Goal: Find contact information: Find contact information

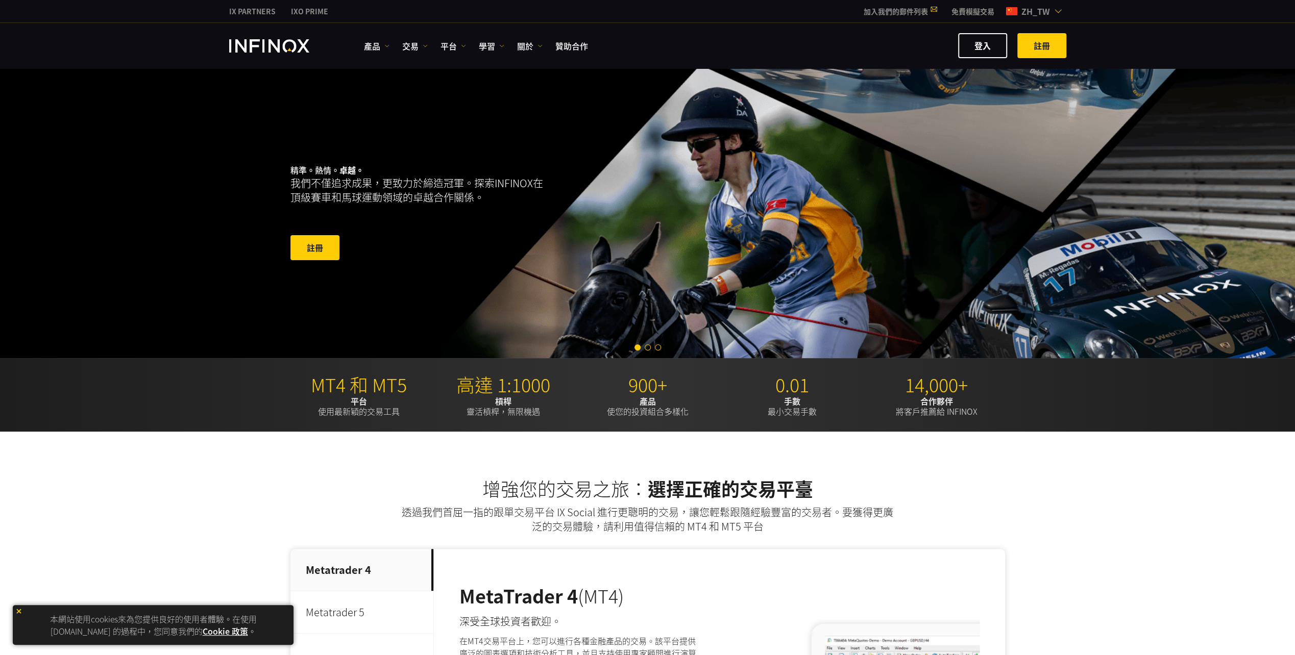
click at [217, 456] on link "Cookie 政策" at bounding box center [225, 631] width 45 height 12
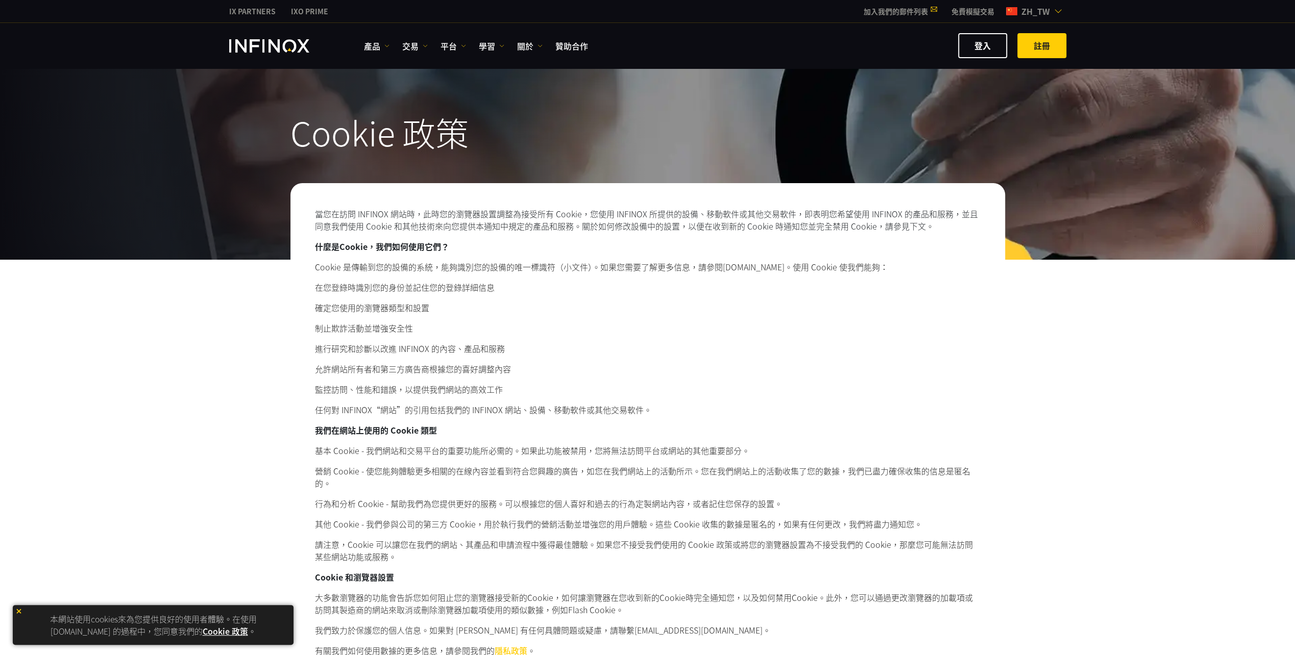
click at [18, 611] on img at bounding box center [18, 611] width 7 height 7
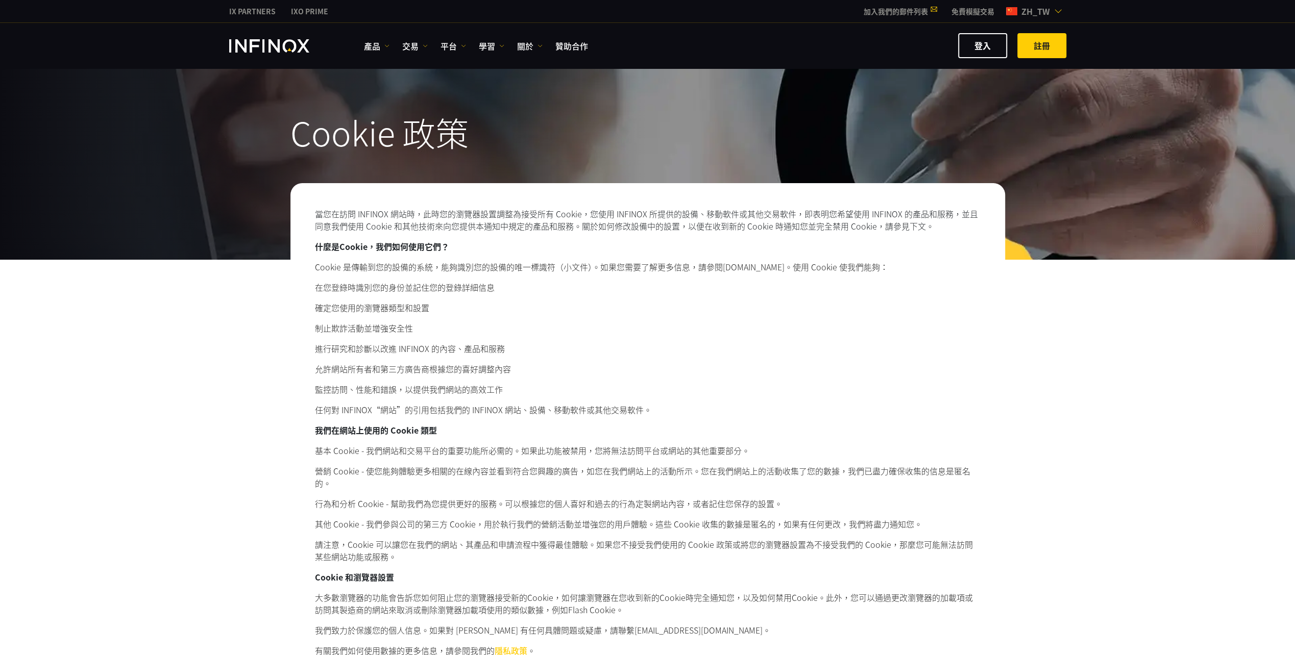
scroll to position [255, 0]
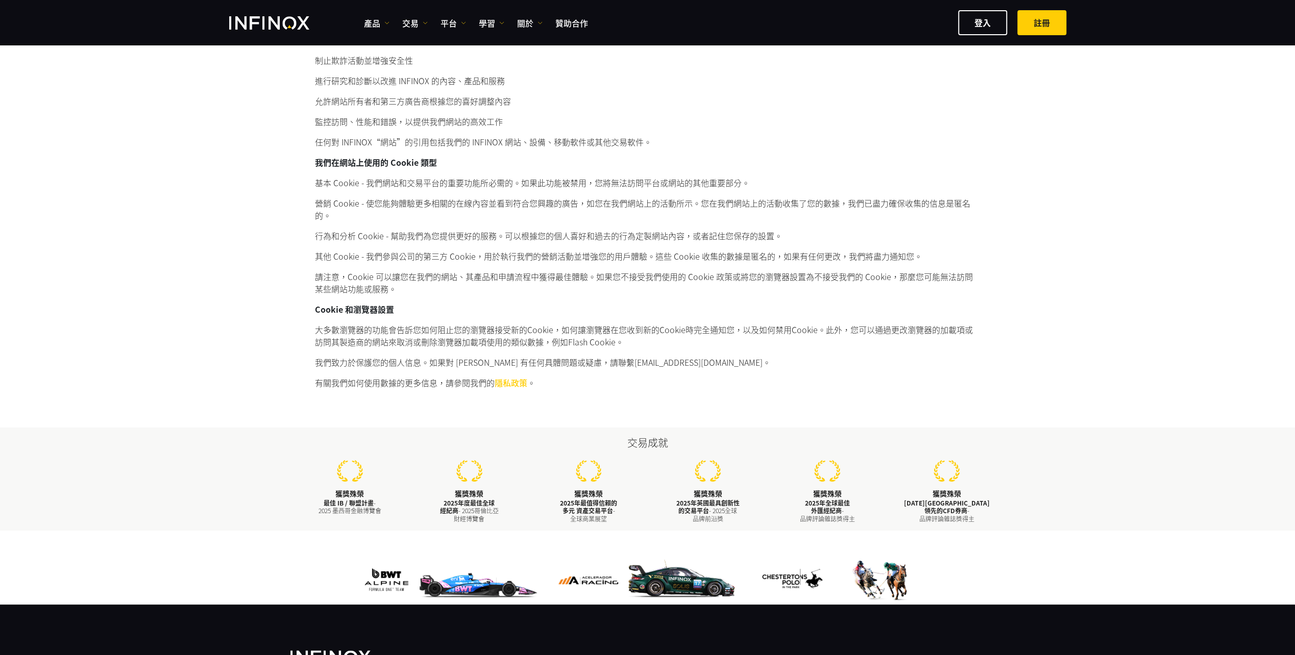
click at [1033, 552] on div at bounding box center [647, 568] width 1295 height 74
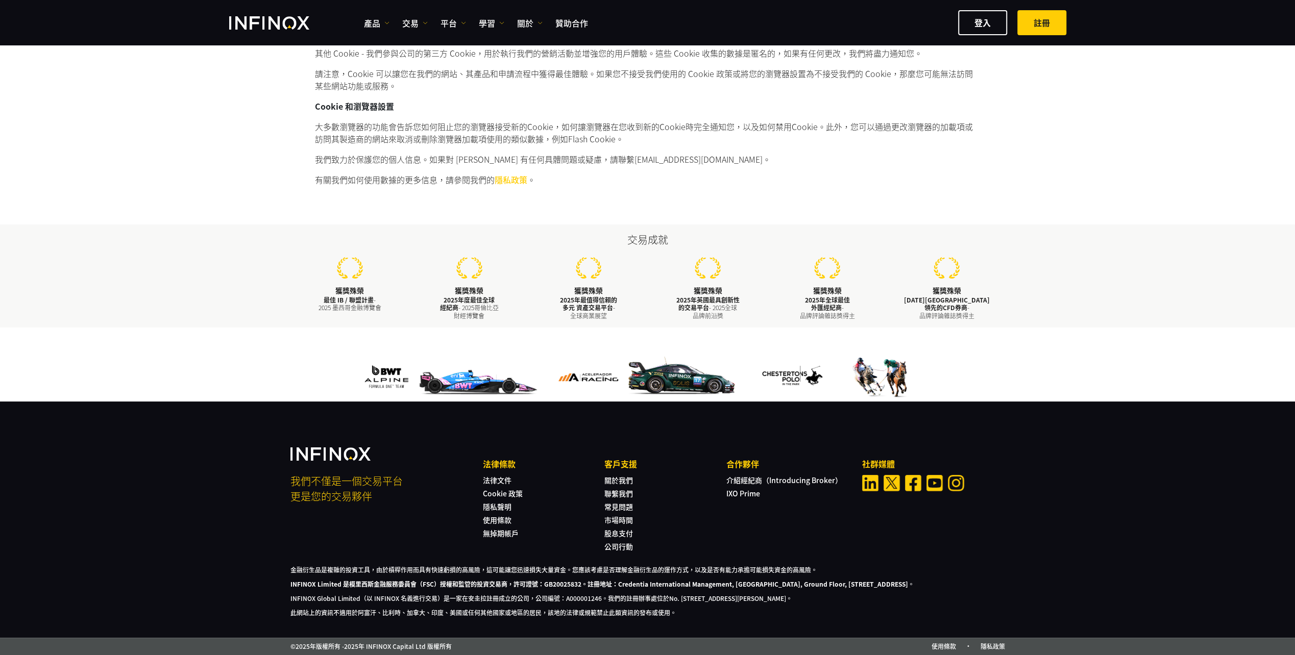
scroll to position [461, 0]
click at [619, 488] on link "聯繫我們" at bounding box center [618, 493] width 29 height 10
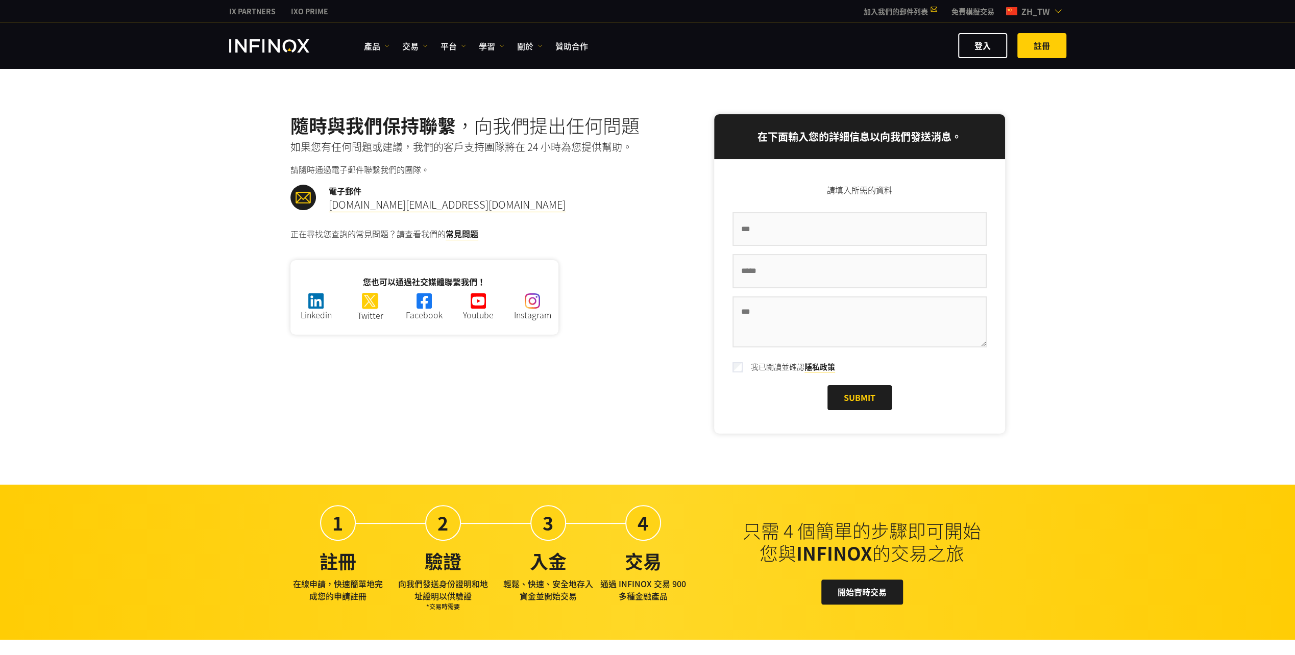
click at [736, 483] on div "隨時與我們保持聯繫 ，向我們提出任何問題 如果您有任何問題或建議，我們的客戶支持團隊將在 24 小時為您提供幫助。 請隨時通過電子郵件聯繫我們的團隊。 電子郵…" at bounding box center [647, 276] width 1295 height 416
drag, startPoint x: 981, startPoint y: 537, endPoint x: 748, endPoint y: 530, distance: 232.8
click at [748, 530] on h2 "只需 4 個簡單的步驟即可開始您與 INFINOX 的交易之旅" at bounding box center [861, 542] width 255 height 45
